Goal: Complete application form

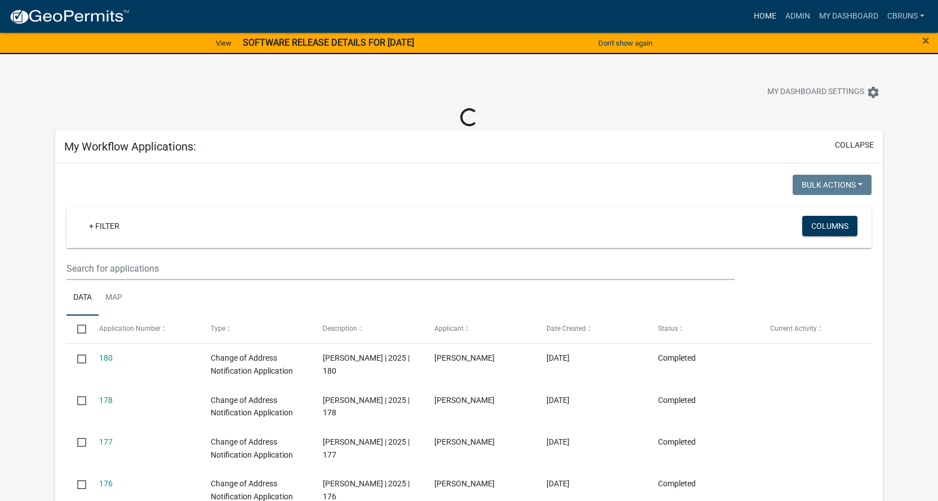
click at [764, 9] on link "Home" at bounding box center [766, 16] width 32 height 21
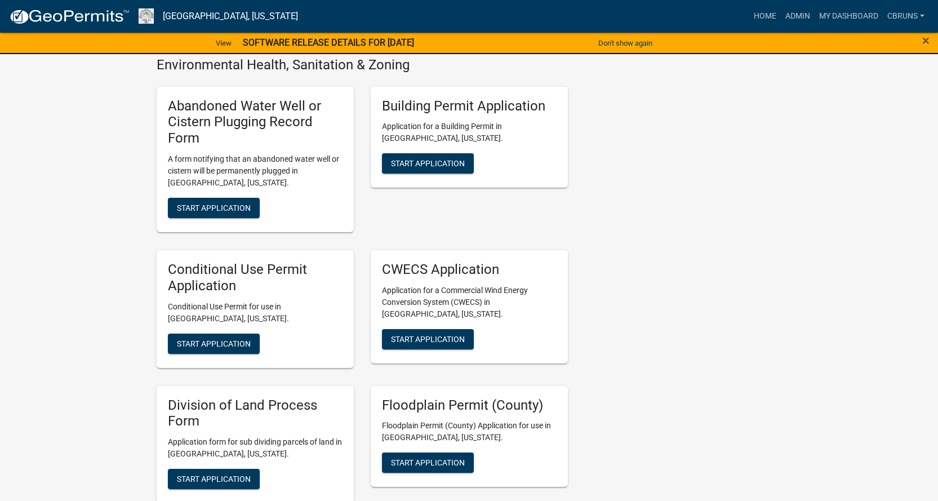
scroll to position [1634, 0]
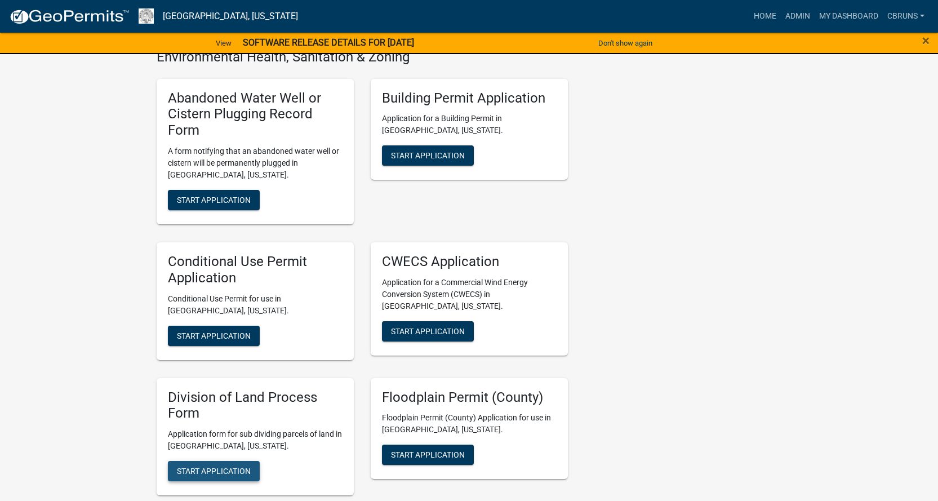
click at [217, 467] on span "Start Application" at bounding box center [214, 471] width 74 height 9
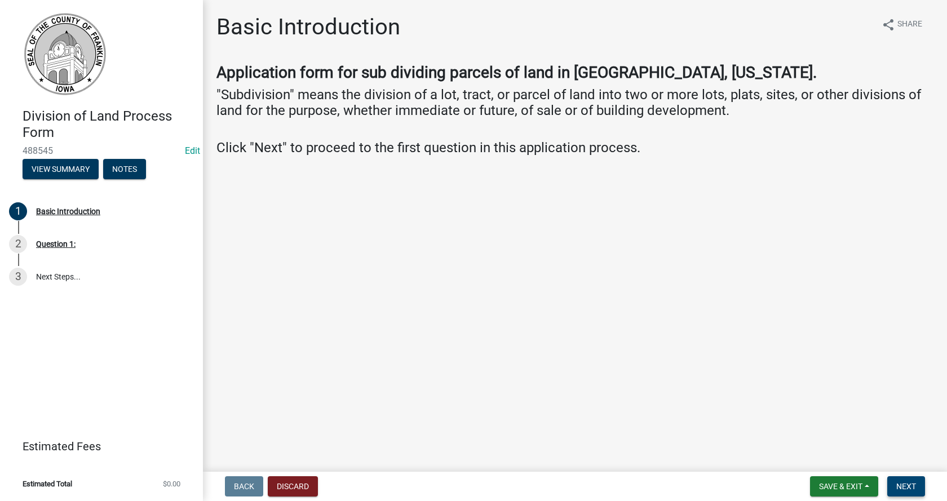
click at [906, 487] on span "Next" at bounding box center [906, 486] width 20 height 9
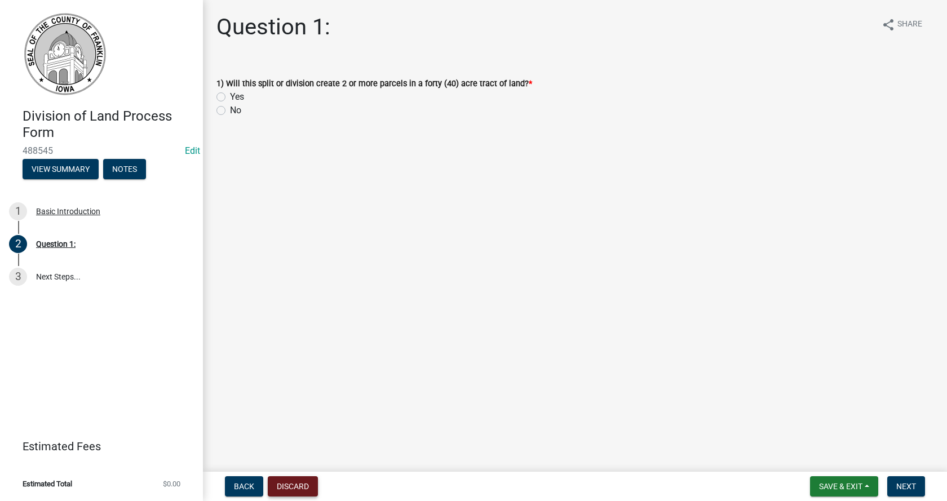
click at [295, 487] on button "Discard" at bounding box center [293, 486] width 50 height 20
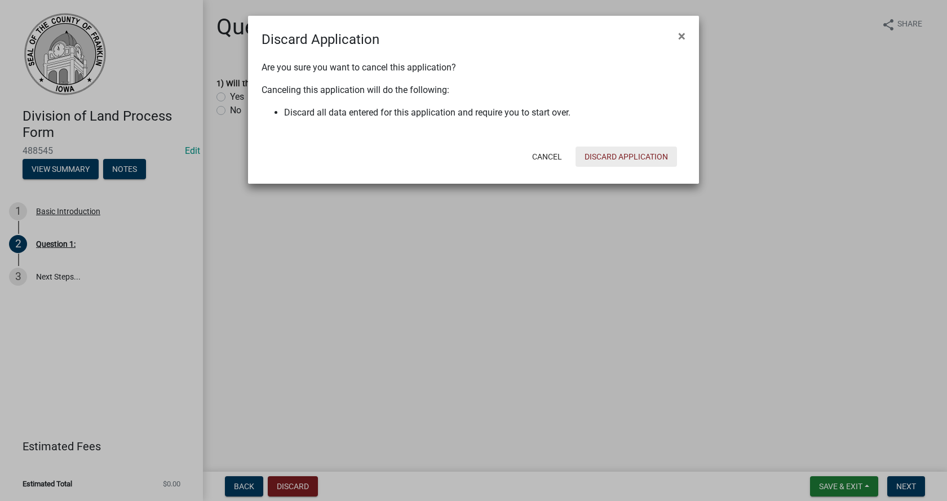
click at [617, 154] on button "Discard Application" at bounding box center [625, 157] width 101 height 20
